Goal: Information Seeking & Learning: Find specific page/section

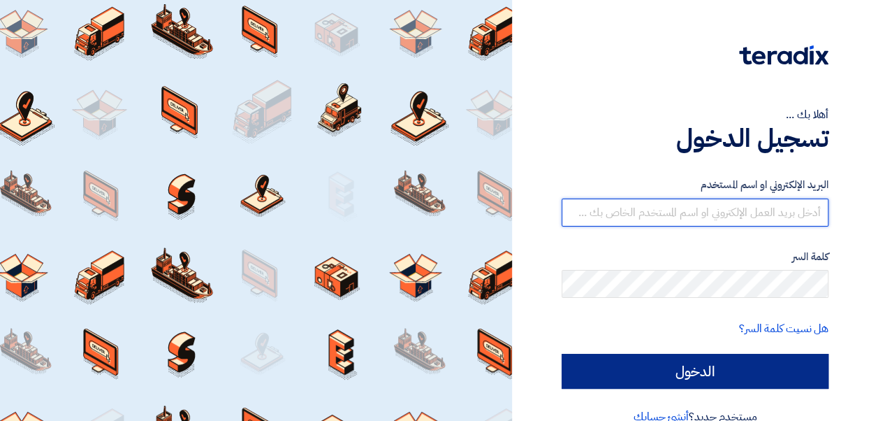
type input "[EMAIL_ADDRESS][PERSON_NAME][DOMAIN_NAME]"
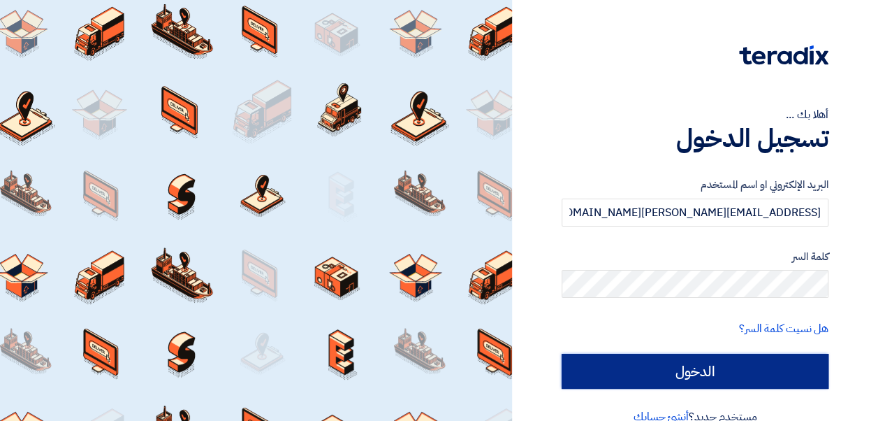
click at [682, 360] on input "الدخول" at bounding box center [695, 370] width 267 height 35
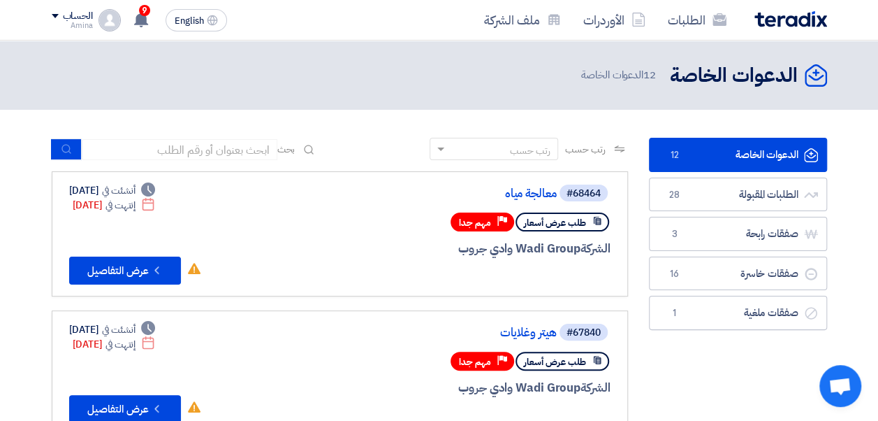
click at [439, 147] on span at bounding box center [438, 149] width 17 height 15
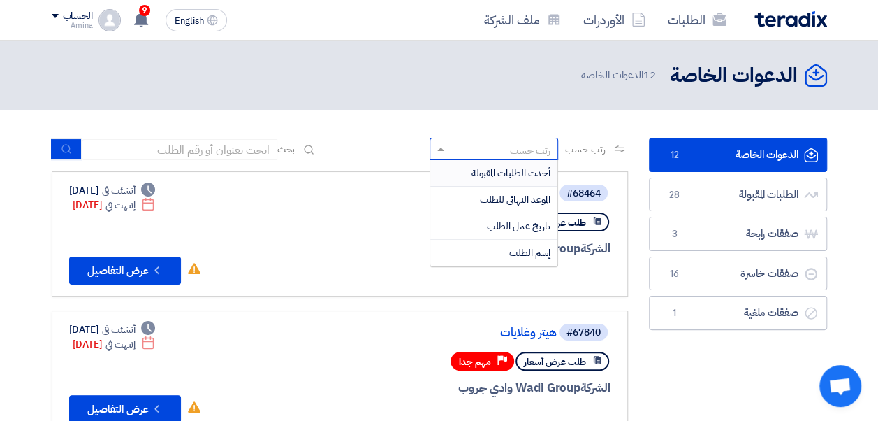
click at [453, 168] on div "أحدث الطلبات المقبولة" at bounding box center [493, 173] width 127 height 27
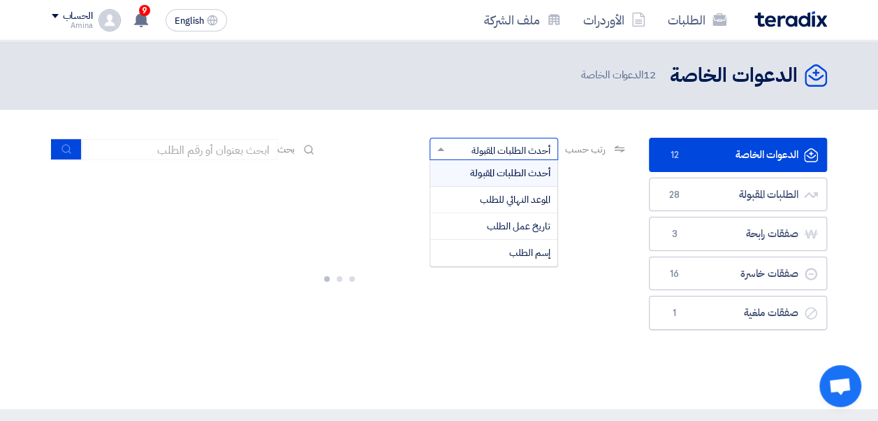
click at [435, 145] on span at bounding box center [438, 149] width 17 height 15
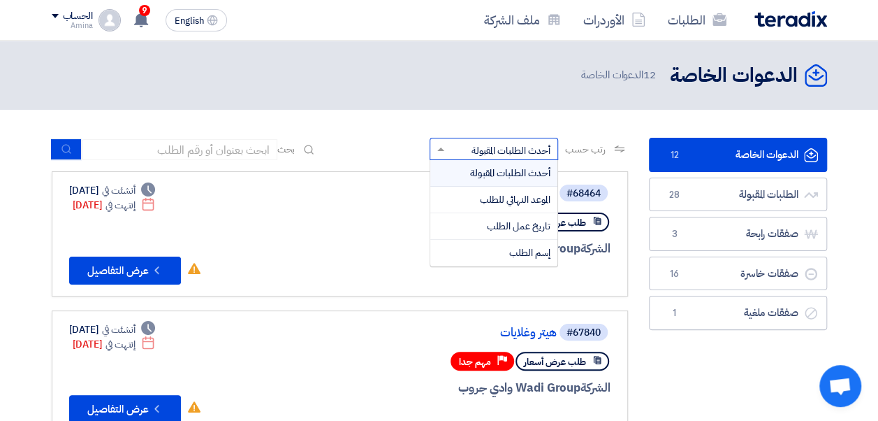
click at [476, 145] on span "أحدث الطلبات المقبولة" at bounding box center [511, 150] width 79 height 15
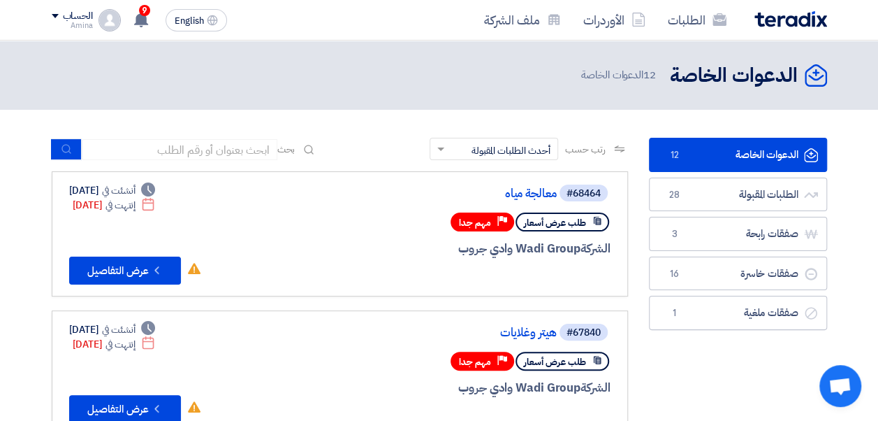
click at [472, 141] on div "رتب حسب × أحدث الطلبات المقبولة ×" at bounding box center [494, 149] width 129 height 22
click at [620, 152] on use at bounding box center [619, 148] width 10 height 7
click at [483, 147] on span "أحدث الطلبات المقبولة" at bounding box center [511, 150] width 79 height 15
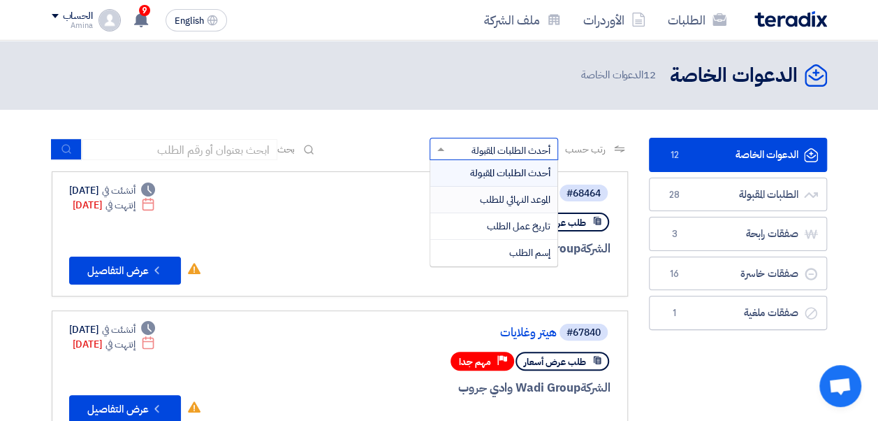
click at [479, 194] on div "الموعد النهائي للطلب" at bounding box center [493, 200] width 127 height 27
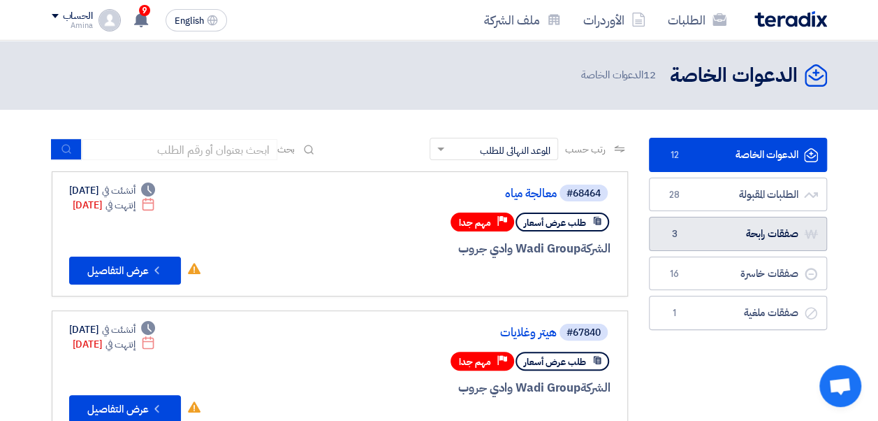
click at [708, 226] on link "صفقات رابحة صفقات رابحة 3" at bounding box center [738, 234] width 178 height 34
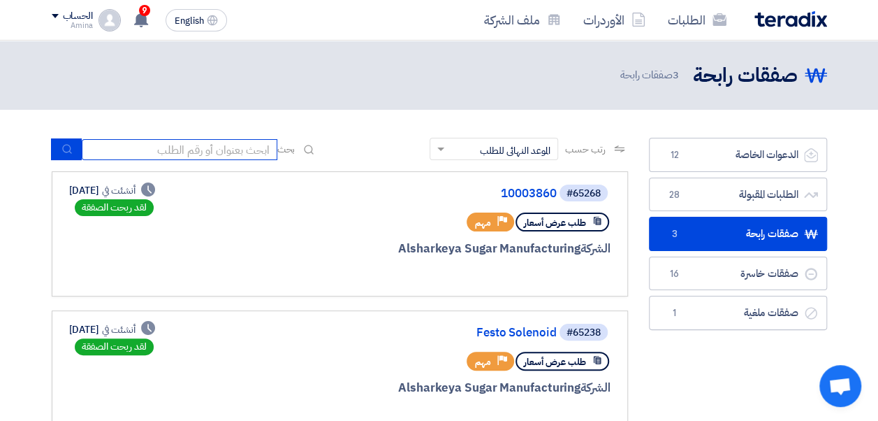
click at [230, 145] on input at bounding box center [180, 149] width 196 height 21
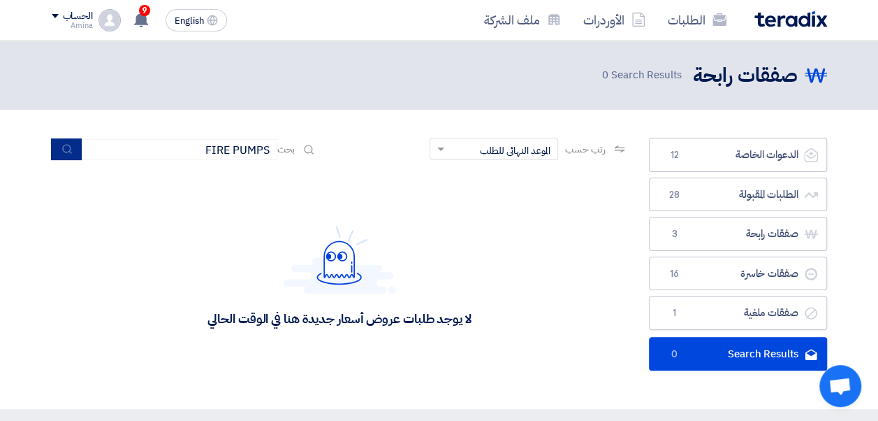
click at [73, 147] on button "submit" at bounding box center [66, 149] width 31 height 22
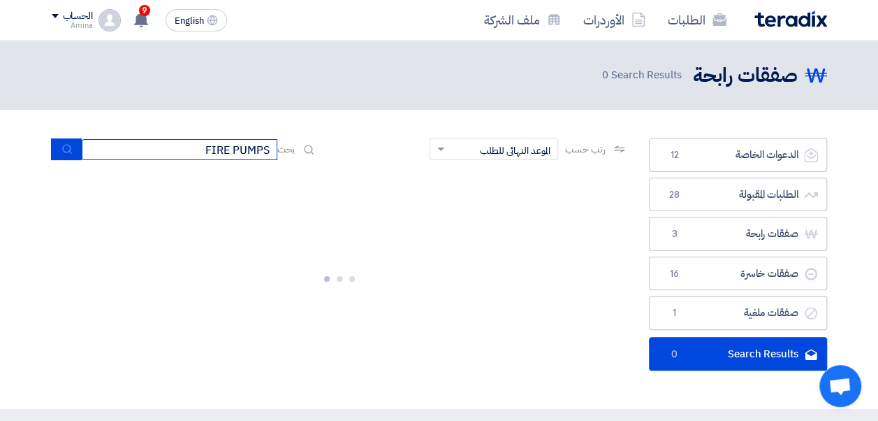
click at [152, 152] on input "FIRE PUMPS" at bounding box center [180, 149] width 196 height 21
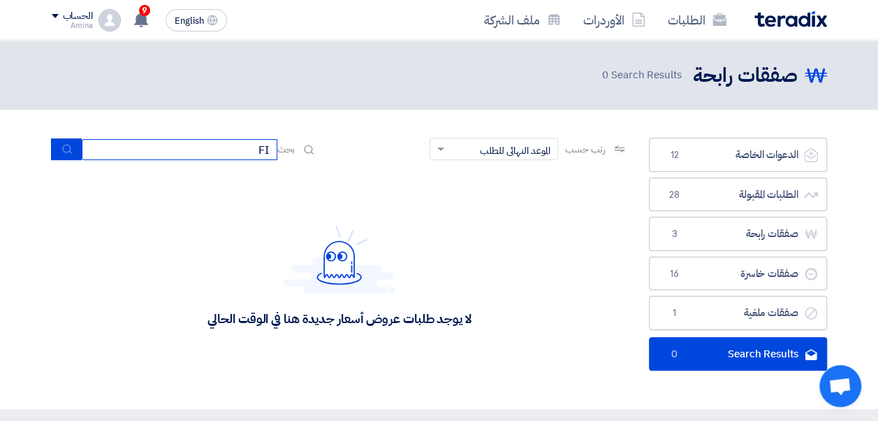
type input "F"
